Goal: Task Accomplishment & Management: Manage account settings

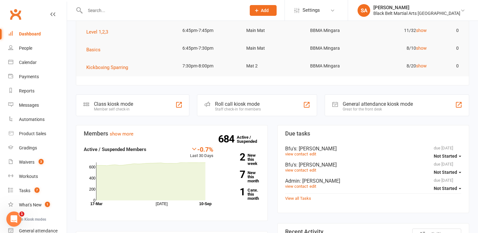
scroll to position [106, 0]
click at [252, 177] on link "7 New this month" at bounding box center [241, 176] width 37 height 12
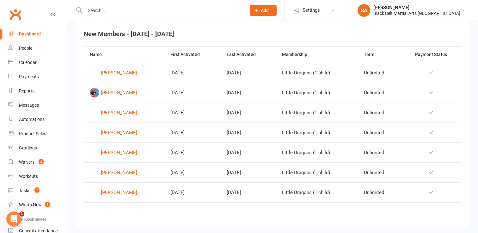
scroll to position [246, 0]
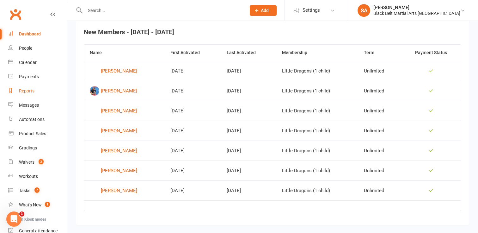
click at [27, 93] on link "Reports" at bounding box center [37, 91] width 58 height 14
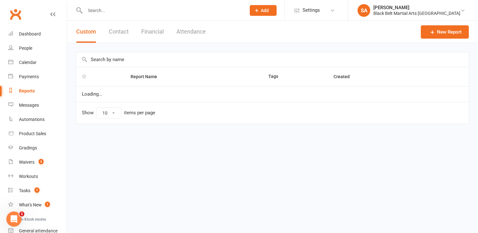
select select "100"
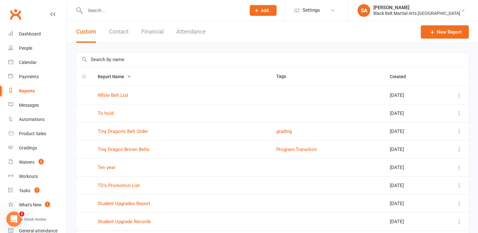
click at [149, 30] on button "Financial" at bounding box center [152, 32] width 22 height 22
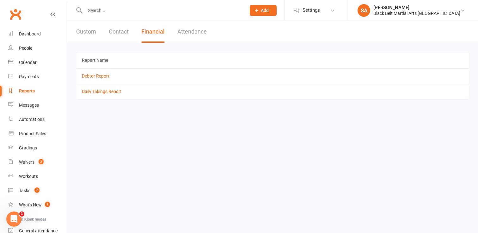
click at [100, 95] on td "Daily Takings Report" at bounding box center [272, 91] width 392 height 15
click at [99, 93] on link "Daily Takings Report" at bounding box center [102, 91] width 40 height 5
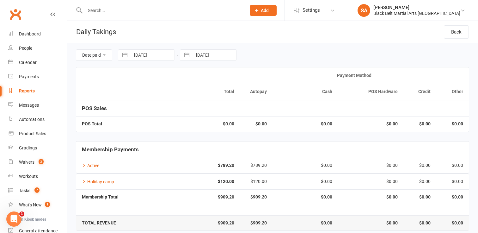
click at [124, 57] on button "button" at bounding box center [124, 55] width 11 height 11
select select "7"
select select "2025"
select select "8"
select select "2025"
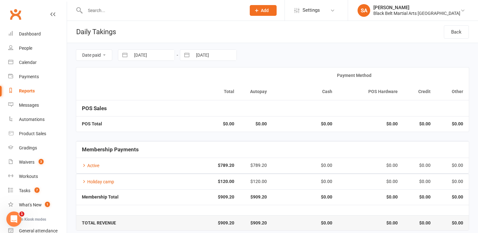
select select "9"
select select "2025"
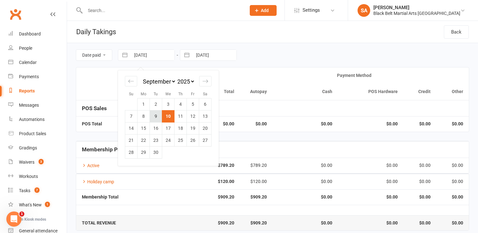
click at [154, 116] on td "9" at bounding box center [156, 116] width 12 height 12
type input "09 Sep 2025"
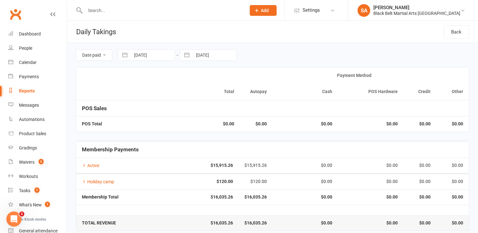
click at [123, 55] on button "button" at bounding box center [124, 55] width 11 height 11
select select "7"
select select "2025"
select select "8"
select select "2025"
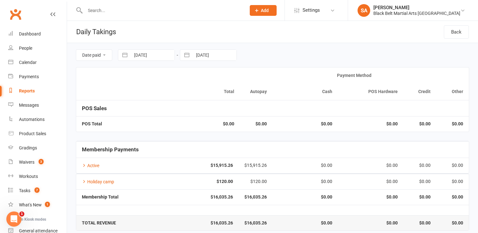
select select "9"
select select "2025"
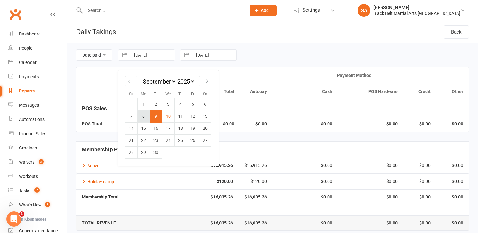
click at [140, 117] on td "8" at bounding box center [143, 116] width 12 height 12
type input "08 Sep 2025"
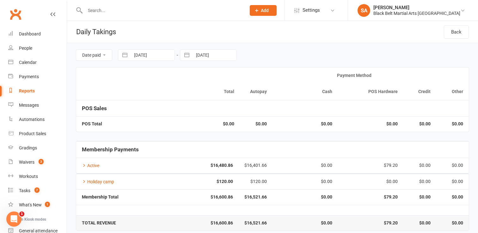
click at [125, 57] on button "button" at bounding box center [124, 55] width 11 height 11
select select "7"
select select "2025"
select select "8"
select select "2025"
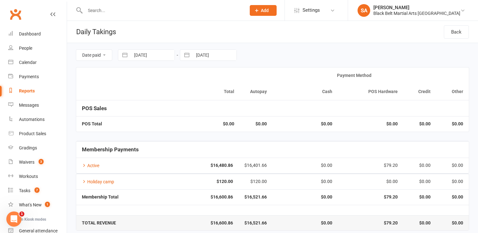
select select "9"
select select "2025"
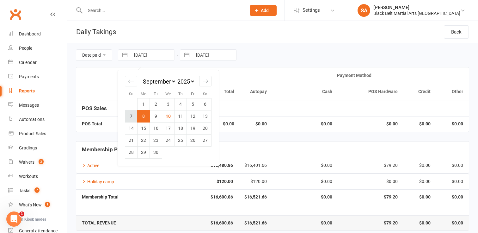
click at [129, 116] on td "7" at bounding box center [131, 116] width 12 height 12
type input "07 Sep 2025"
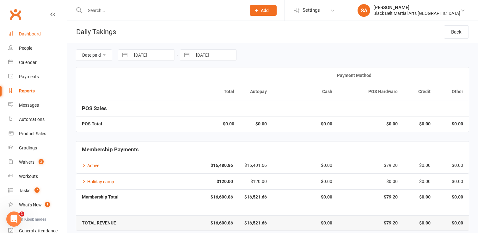
click at [33, 32] on div "Dashboard" at bounding box center [30, 33] width 22 height 5
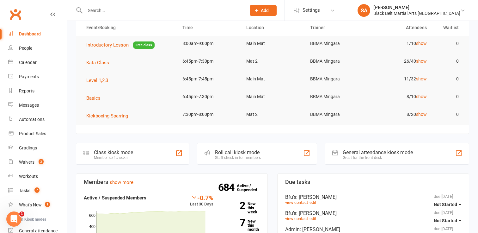
scroll to position [50, 0]
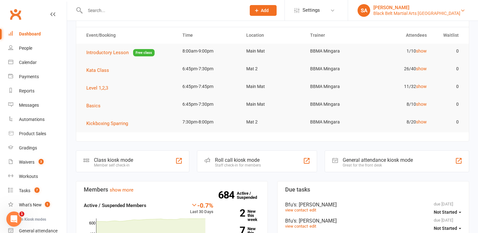
click at [440, 15] on div "Black Belt Martial Arts [GEOGRAPHIC_DATA]" at bounding box center [416, 13] width 87 height 6
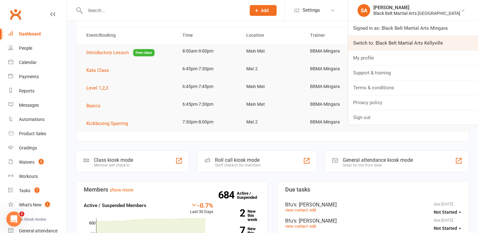
click at [442, 44] on link "Switch to: Black Belt Martial Arts Kellyville" at bounding box center [413, 43] width 130 height 15
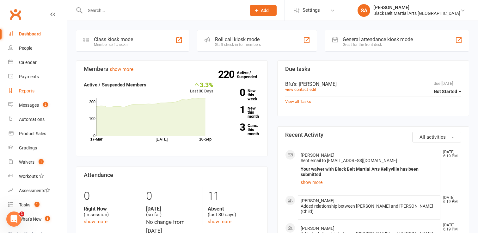
click at [28, 90] on div "Reports" at bounding box center [26, 90] width 15 height 5
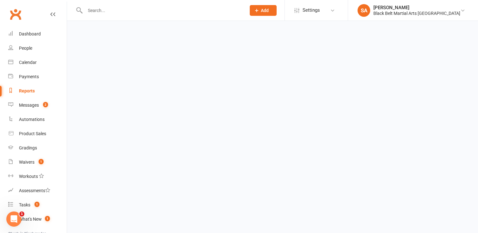
select select "100"
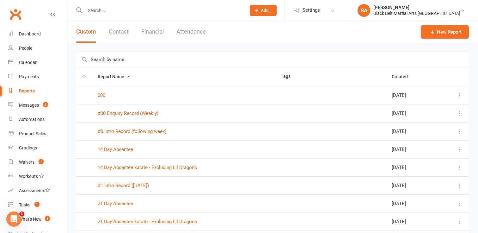
click at [94, 60] on input "text" at bounding box center [272, 59] width 392 height 15
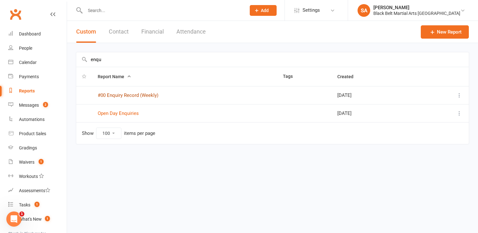
type input "enqu"
click at [115, 97] on link "#00 Enquiry Record (Weekly)" at bounding box center [128, 95] width 61 height 6
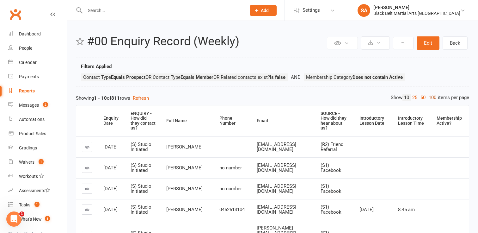
click at [431, 97] on link "100" at bounding box center [432, 97] width 11 height 7
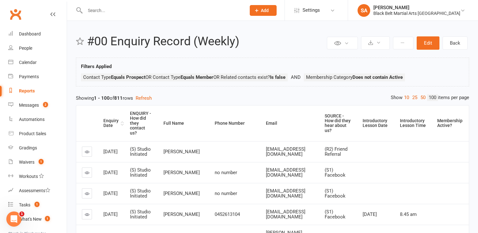
click at [105, 122] on div "Enquiry Date" at bounding box center [111, 123] width 16 height 10
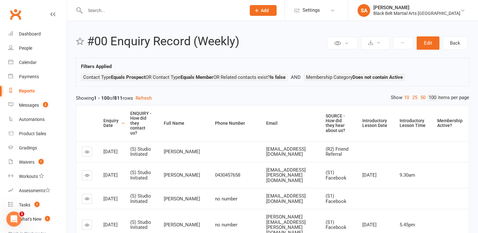
click at [105, 122] on div "Enquiry Date" at bounding box center [111, 123] width 16 height 10
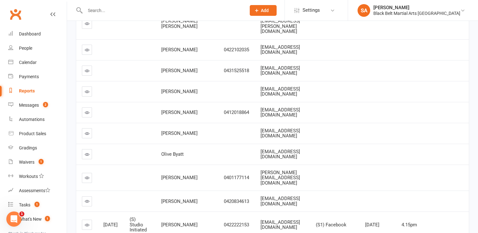
scroll to position [1207, 0]
click at [29, 91] on div "Reports" at bounding box center [27, 90] width 16 height 5
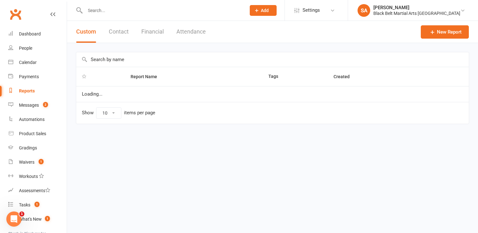
select select "100"
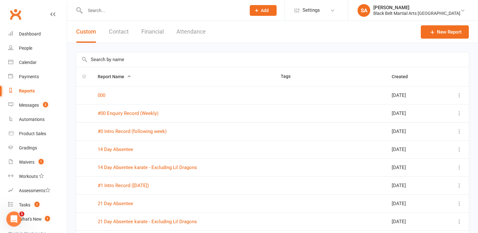
click at [145, 33] on button "Financial" at bounding box center [152, 32] width 22 height 22
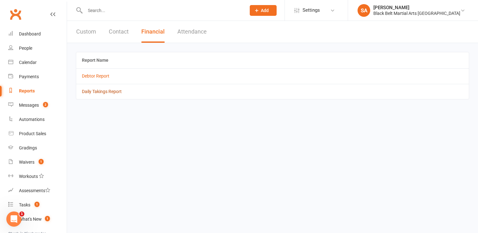
click at [104, 93] on link "Daily Takings Report" at bounding box center [102, 91] width 40 height 5
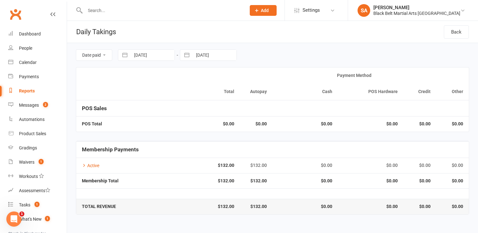
click at [124, 56] on button "button" at bounding box center [124, 55] width 11 height 11
select select "7"
select select "2025"
select select "8"
select select "2025"
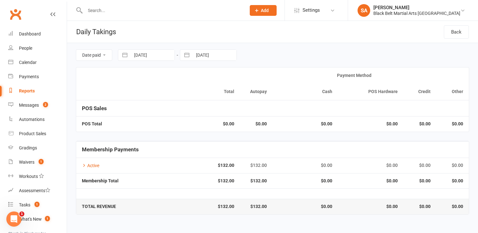
select select "9"
select select "2025"
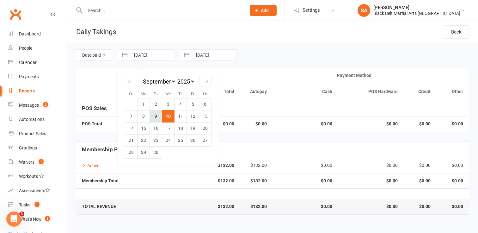
click at [154, 116] on td "9" at bounding box center [156, 116] width 12 height 12
type input "09 Sep 2025"
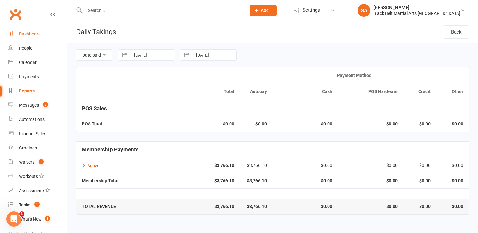
click at [37, 34] on div "Dashboard" at bounding box center [30, 33] width 22 height 5
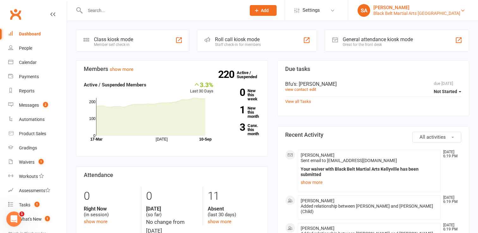
click at [448, 11] on div "Black Belt Martial Arts Kellyville" at bounding box center [416, 13] width 87 height 6
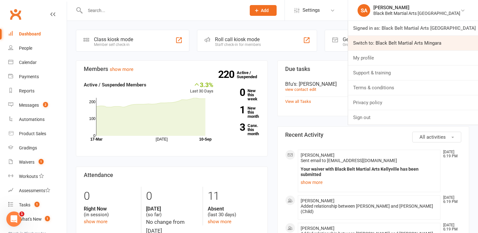
click at [440, 44] on link "Switch to: Black Belt Martial Arts Mingara" at bounding box center [413, 43] width 130 height 15
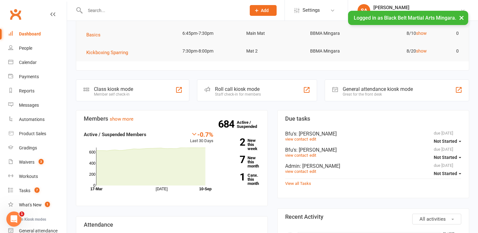
scroll to position [121, 0]
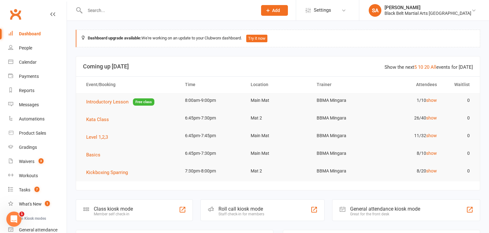
click at [88, 9] on input "text" at bounding box center [168, 10] width 170 height 9
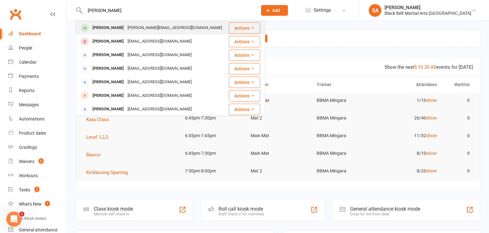
type input "thomas cam"
click at [103, 30] on div "Thomas Camongol" at bounding box center [108, 27] width 35 height 9
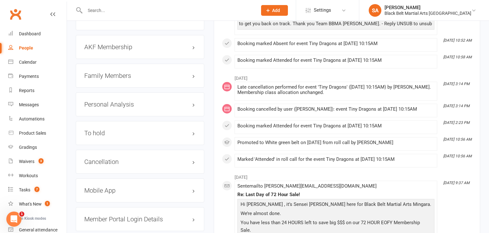
scroll to position [720, 0]
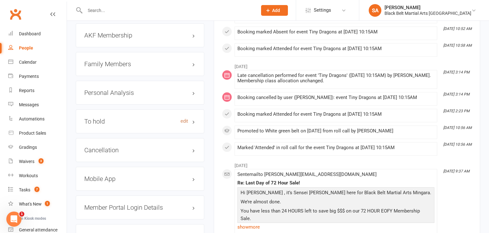
click at [184, 119] on link "edit" at bounding box center [185, 121] width 8 height 5
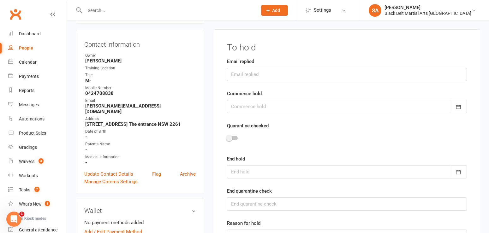
scroll to position [54, 0]
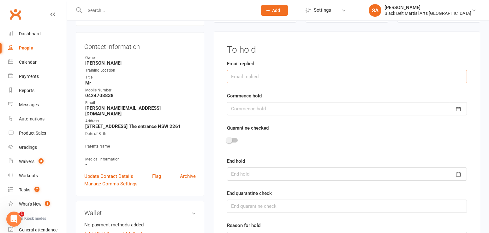
click at [258, 76] on input "text" at bounding box center [347, 76] width 240 height 13
type input "9/9/25"
click at [252, 108] on div at bounding box center [347, 108] width 240 height 13
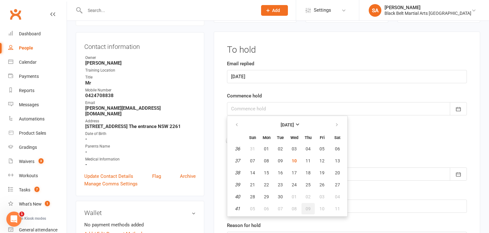
click at [307, 209] on span "09" at bounding box center [308, 209] width 5 height 5
type input "09 Oct 2025"
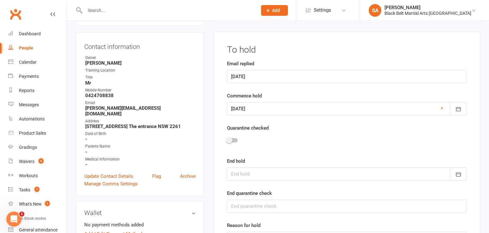
click at [250, 175] on div at bounding box center [347, 174] width 240 height 13
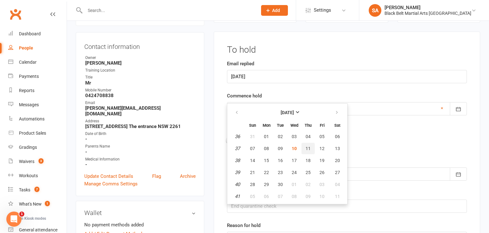
click at [311, 150] on button "11" at bounding box center [308, 148] width 13 height 11
type input "11 Sep 2025"
